Goal: Transaction & Acquisition: Purchase product/service

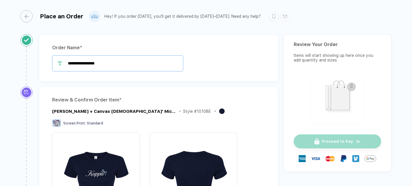
click at [131, 63] on input "**********" at bounding box center [117, 63] width 131 height 16
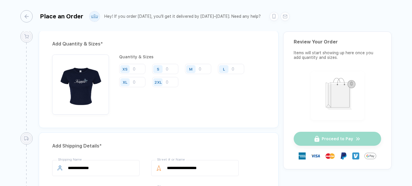
scroll to position [285, 0]
type input "**********"
click at [168, 68] on input "number" at bounding box center [165, 68] width 26 height 10
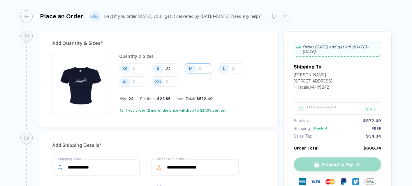
click at [199, 68] on input "number" at bounding box center [198, 68] width 26 height 10
click at [171, 68] on input "24" at bounding box center [165, 68] width 26 height 10
type input "2"
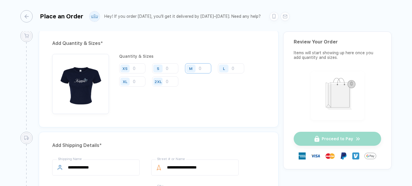
click at [202, 70] on input "number" at bounding box center [198, 68] width 26 height 10
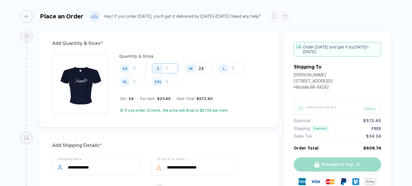
type input "24"
click at [165, 70] on input "number" at bounding box center [165, 68] width 26 height 10
type input "19"
click at [233, 69] on input "number" at bounding box center [231, 68] width 26 height 10
type input "13"
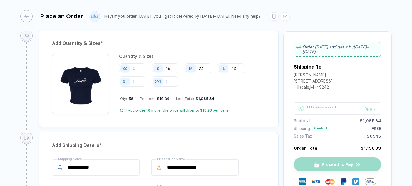
click at [132, 79] on div "XL" at bounding box center [125, 81] width 13 height 10
click at [137, 82] on input "number" at bounding box center [132, 81] width 26 height 10
type input "2"
type input "3"
click at [237, 68] on input "13" at bounding box center [231, 68] width 26 height 10
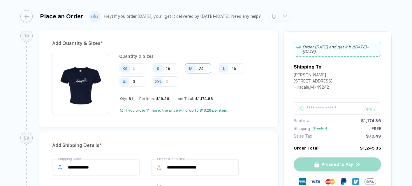
type input "15"
click at [204, 69] on input "24" at bounding box center [198, 68] width 26 height 10
type input "28"
click at [172, 69] on input "19" at bounding box center [165, 68] width 26 height 10
type input "1"
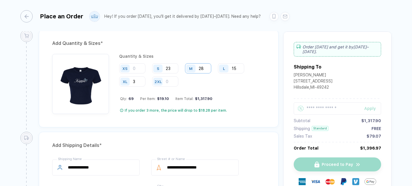
type input "23"
click at [205, 67] on input "28" at bounding box center [198, 68] width 26 height 10
type input "2"
type input "3"
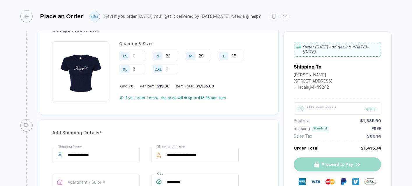
scroll to position [275, 0]
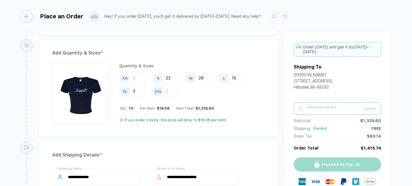
click at [331, 109] on input "text" at bounding box center [336, 108] width 87 height 12
click at [369, 108] on div "Apply" at bounding box center [372, 108] width 17 height 5
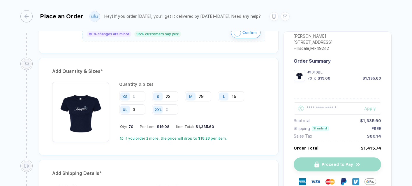
scroll to position [257, 0]
click at [206, 94] on input "29" at bounding box center [198, 96] width 26 height 10
type input "2"
type input "30"
click at [139, 109] on input "3" at bounding box center [132, 109] width 26 height 10
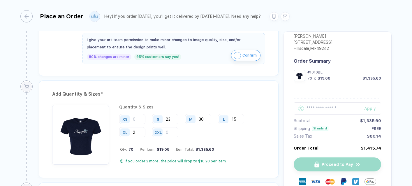
scroll to position [236, 0]
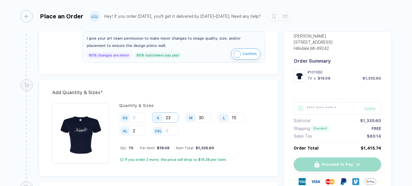
type input "2"
click at [172, 117] on input "23" at bounding box center [165, 117] width 26 height 10
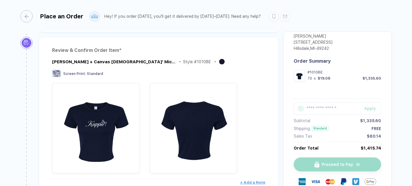
scroll to position [34, 0]
